Goal: Task Accomplishment & Management: Manage account settings

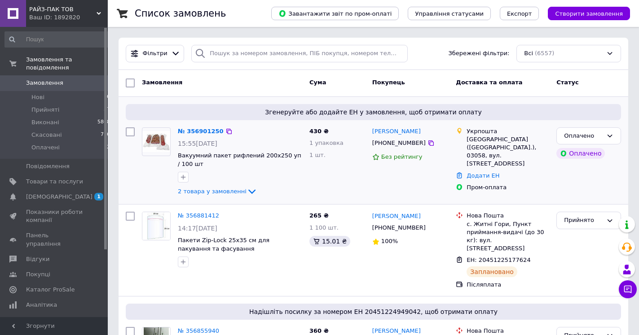
click at [242, 186] on div "№ 356901250 15:55[DATE] Вакуумний пакет рифлений 200х250 уп / 100 шт 2 товара у…" at bounding box center [240, 162] width 132 height 77
click at [247, 192] on icon at bounding box center [252, 191] width 11 height 11
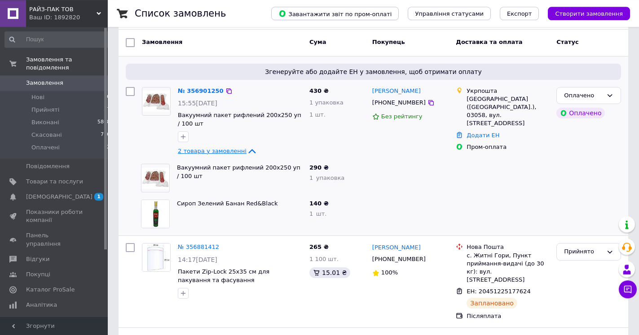
scroll to position [46, 0]
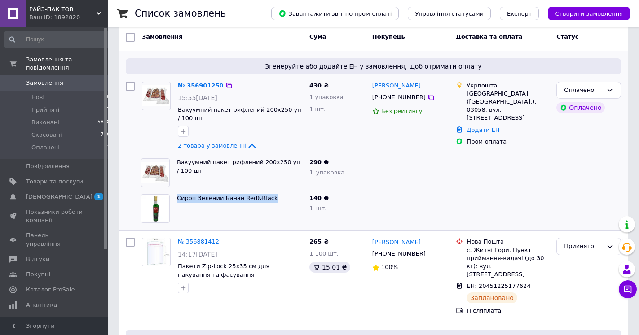
drag, startPoint x: 176, startPoint y: 199, endPoint x: 267, endPoint y: 200, distance: 90.7
click at [267, 200] on div "Сироп Зелений Банан Red&Black" at bounding box center [239, 209] width 132 height 36
copy link "Сироп Зелений Банан Red&Black"
click at [196, 86] on link "№ 356901250" at bounding box center [201, 85] width 46 height 7
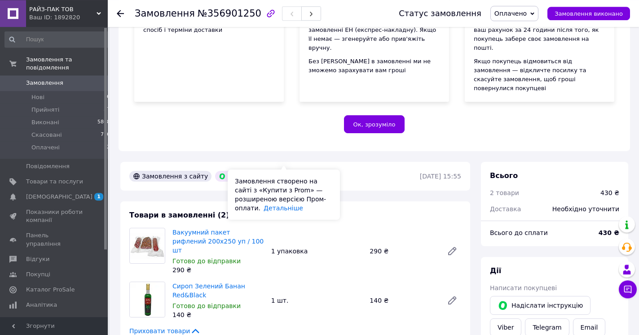
scroll to position [229, 0]
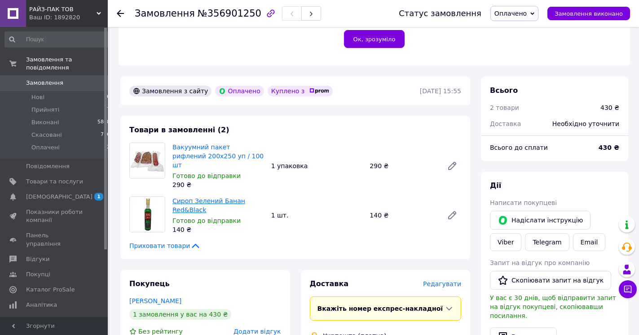
click at [194, 198] on link "Сироп Зелений Банан Red&Black" at bounding box center [208, 206] width 73 height 16
click at [38, 79] on span "Замовлення" at bounding box center [44, 83] width 37 height 8
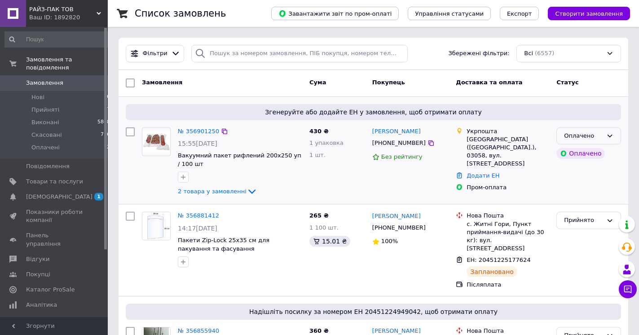
click at [609, 133] on icon at bounding box center [609, 135] width 7 height 7
click at [576, 151] on li "Прийнято" at bounding box center [589, 154] width 64 height 17
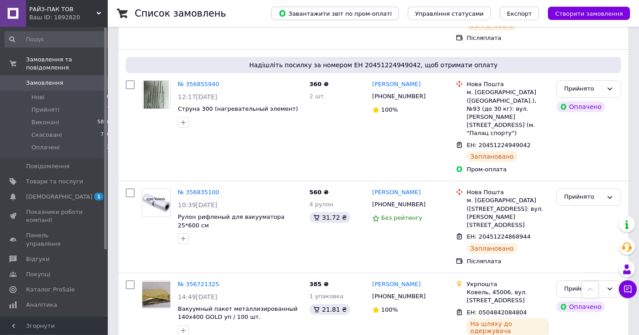
scroll to position [366, 0]
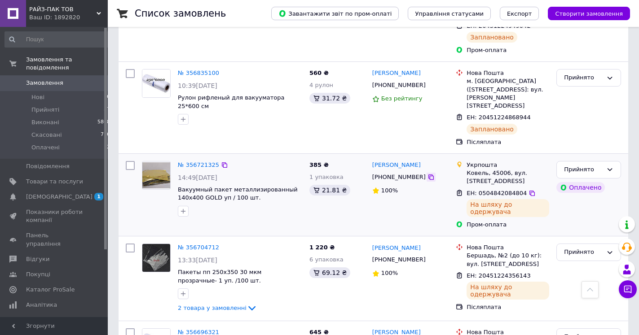
click at [428, 174] on icon at bounding box center [431, 177] width 7 height 7
click at [529, 191] on icon at bounding box center [531, 193] width 5 height 5
click at [428, 83] on icon at bounding box center [430, 85] width 5 height 5
click at [533, 114] on icon at bounding box center [536, 117] width 7 height 7
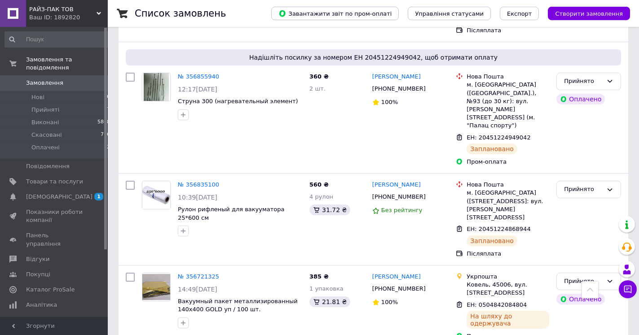
scroll to position [262, 0]
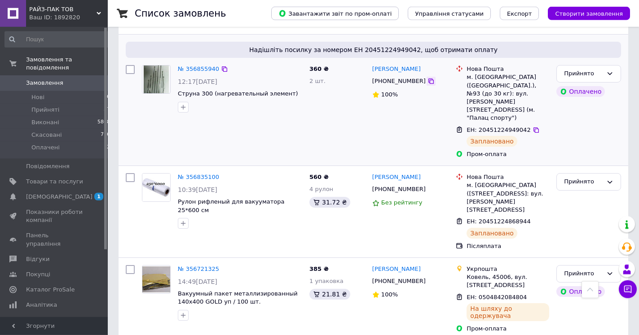
click at [428, 79] on icon at bounding box center [430, 81] width 5 height 5
click at [533, 127] on icon at bounding box center [536, 130] width 7 height 7
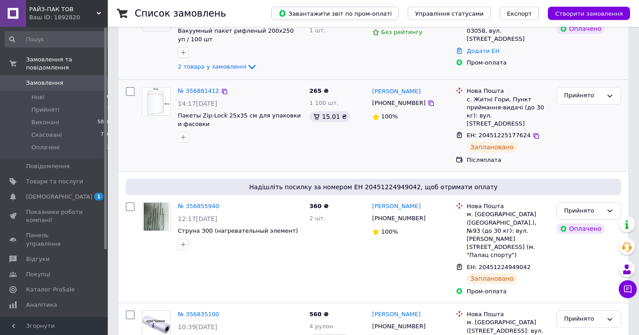
scroll to position [171, 0]
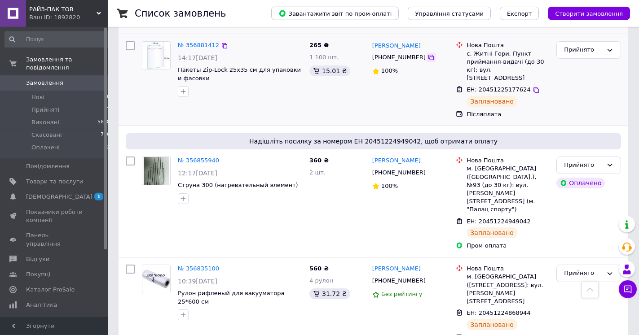
click at [428, 57] on icon at bounding box center [431, 57] width 7 height 7
click at [534, 88] on icon at bounding box center [536, 90] width 5 height 5
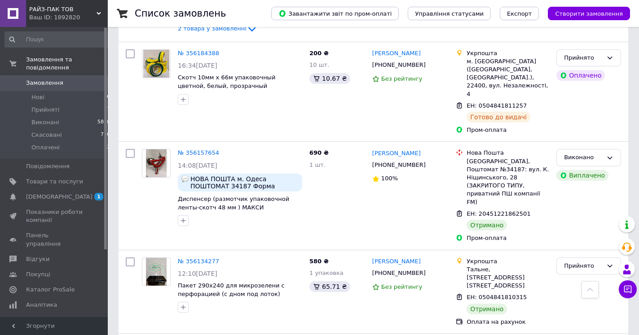
scroll to position [1523, 0]
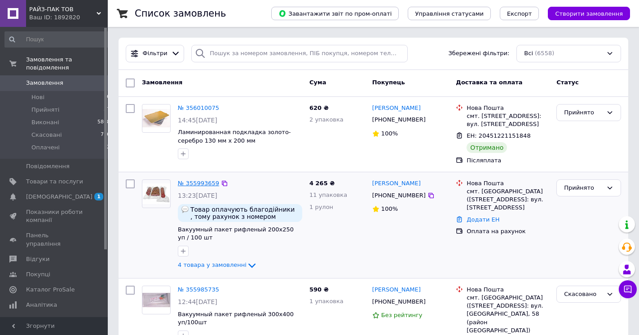
click at [202, 187] on link "№ 355993659" at bounding box center [198, 183] width 41 height 7
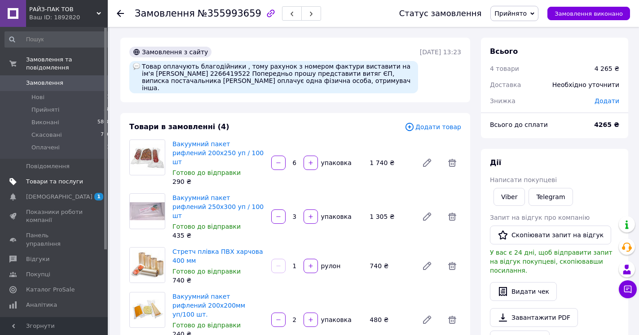
click at [51, 178] on span "Товари та послуги" at bounding box center [54, 182] width 57 height 8
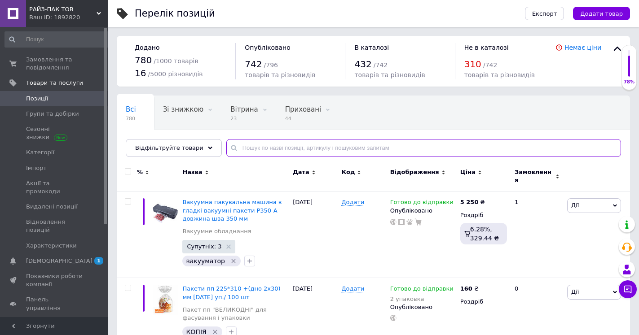
paste input "Вакуумний пакет рифлений 200х300 уп. / 100 шт. Детальніше: [URL][DOMAIN_NAME]"
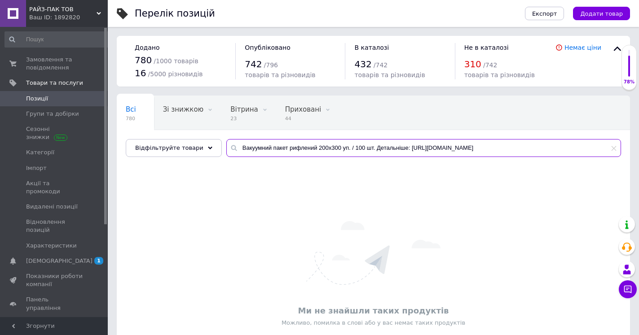
drag, startPoint x: 588, startPoint y: 148, endPoint x: 364, endPoint y: 156, distance: 224.7
click at [364, 156] on input "Вакуумний пакет рифлений 200х300 уп. / 100 шт. Детальніше: [URL][DOMAIN_NAME]" at bounding box center [423, 148] width 395 height 18
type input "Вакуумний пакет рифлений 200х300 уп. / 100 шт."
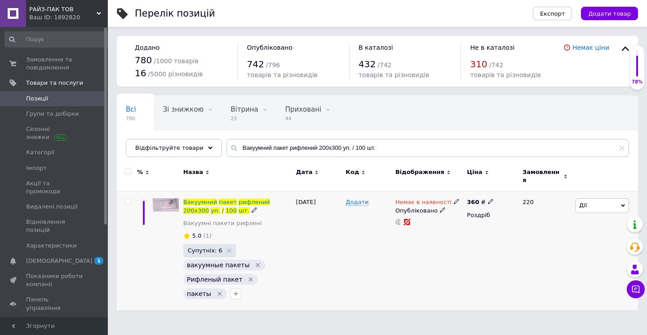
click at [454, 199] on icon at bounding box center [456, 201] width 5 height 5
click at [471, 203] on li "В наявності" at bounding box center [503, 209] width 85 height 13
click at [415, 272] on div "Немає в наявності Наявність В наявності Немає в наявності Під замовлення Готово…" at bounding box center [428, 251] width 71 height 119
click at [37, 68] on span "Замовлення та повідомлення" at bounding box center [54, 64] width 57 height 16
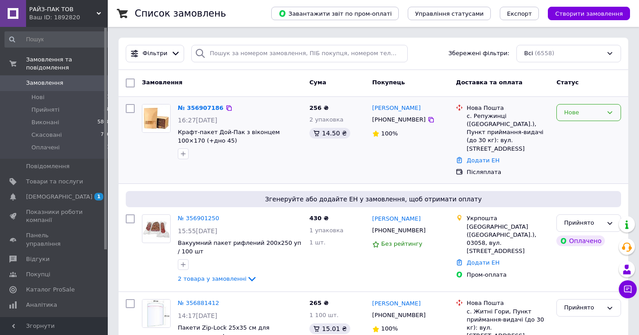
click at [609, 110] on icon at bounding box center [609, 112] width 7 height 7
click at [588, 131] on li "Прийнято" at bounding box center [589, 131] width 64 height 17
